Goal: Register for event/course

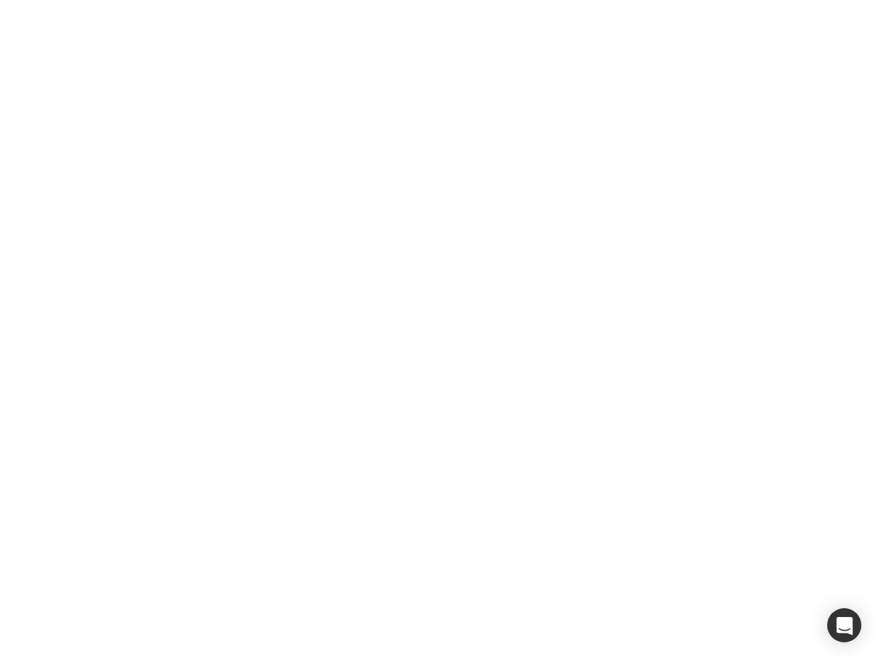
click at [438, 328] on div at bounding box center [437, 328] width 875 height 656
click at [844, 626] on div "button" at bounding box center [844, 626] width 34 height 34
